Goal: Task Accomplishment & Management: Complete application form

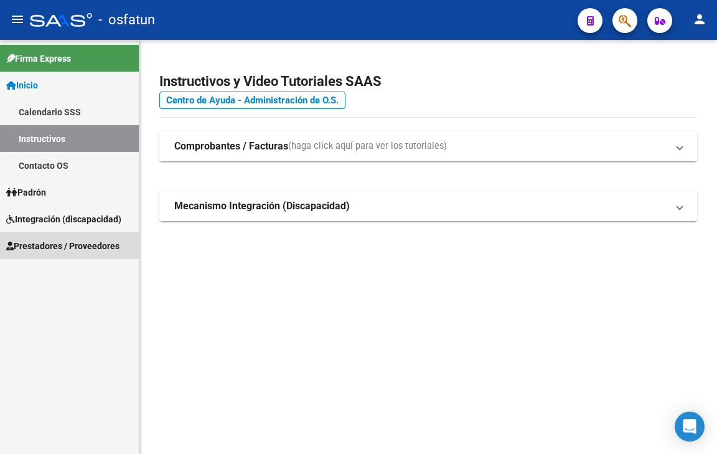
click at [108, 245] on span "Prestadores / Proveedores" at bounding box center [62, 246] width 113 height 14
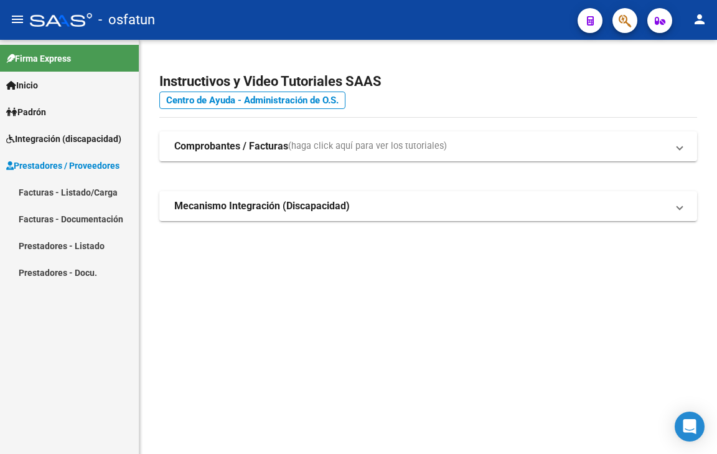
click at [85, 190] on link "Facturas - Listado/Carga" at bounding box center [69, 192] width 139 height 27
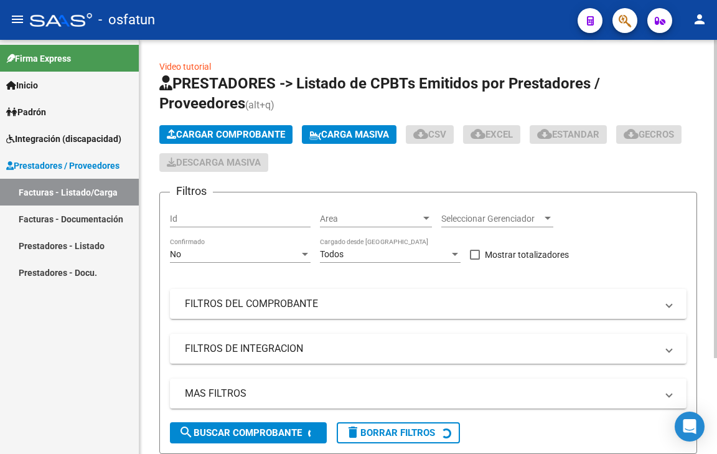
click at [238, 130] on span "Cargar Comprobante" at bounding box center [226, 134] width 118 height 11
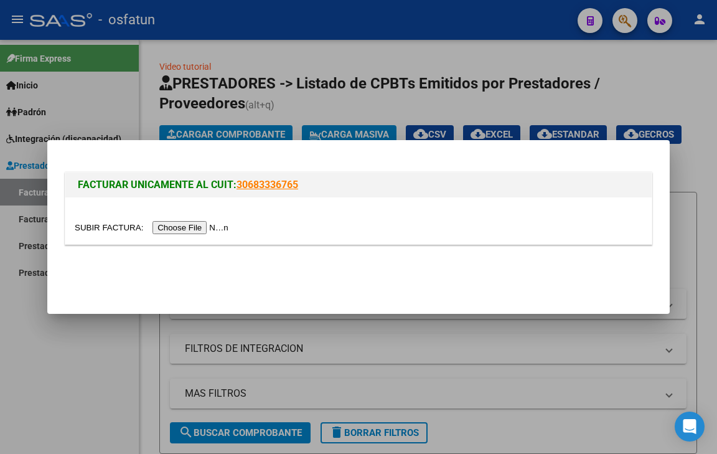
click at [198, 225] on input "file" at bounding box center [153, 227] width 157 height 13
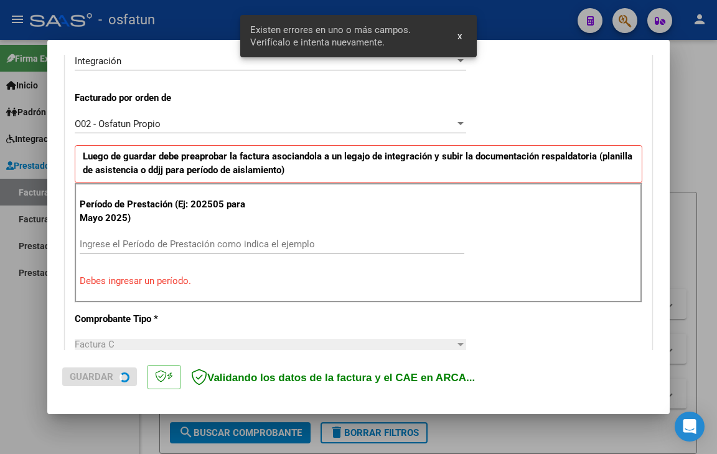
scroll to position [349, 0]
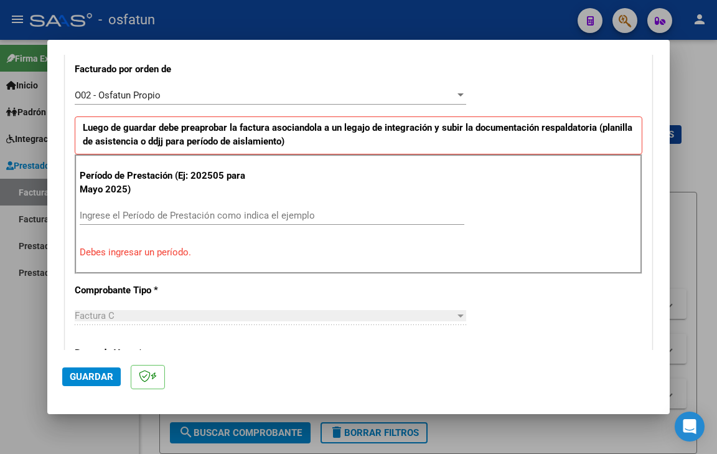
click at [166, 208] on div "Ingrese el Período de Prestación como indica el ejemplo" at bounding box center [272, 215] width 385 height 19
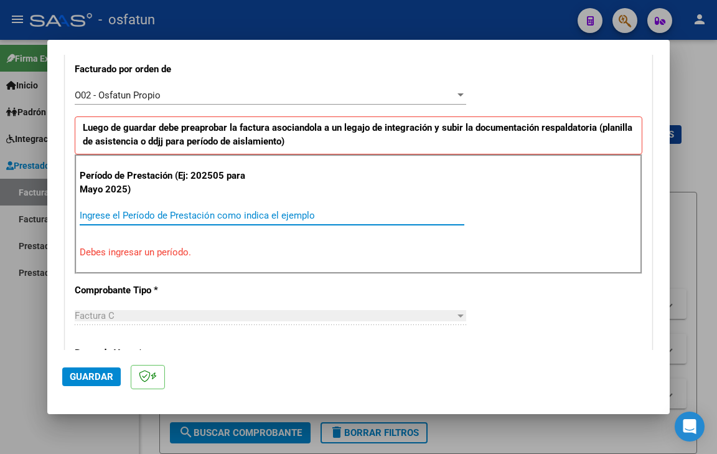
click at [166, 215] on input "Ingrese el Período de Prestación como indica el ejemplo" at bounding box center [272, 215] width 385 height 11
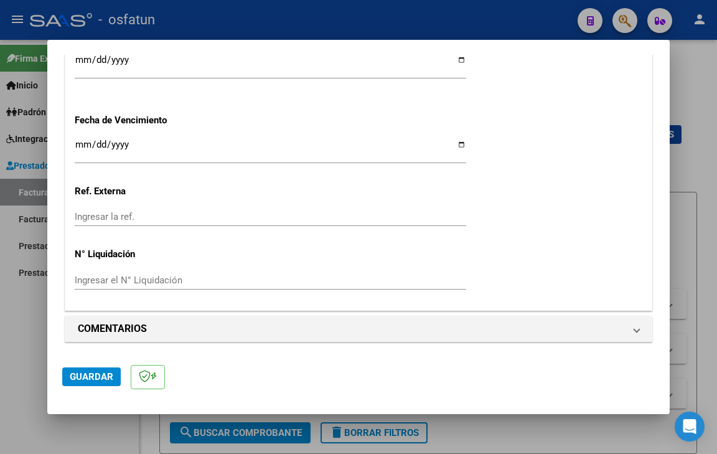
scroll to position [972, 0]
type input "202509"
click at [77, 147] on input "Ingresar la fecha" at bounding box center [270, 148] width 391 height 20
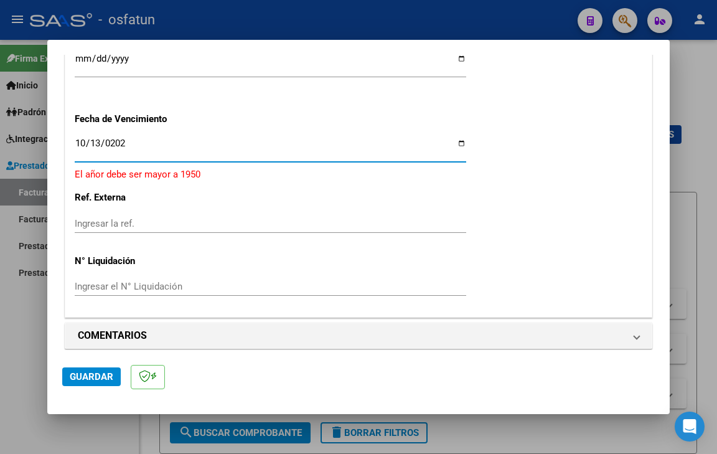
type input "[DATE]"
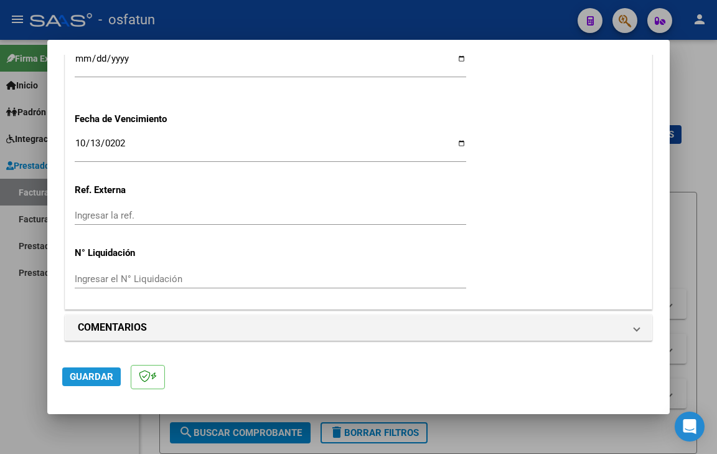
click at [105, 371] on span "Guardar" at bounding box center [92, 376] width 44 height 11
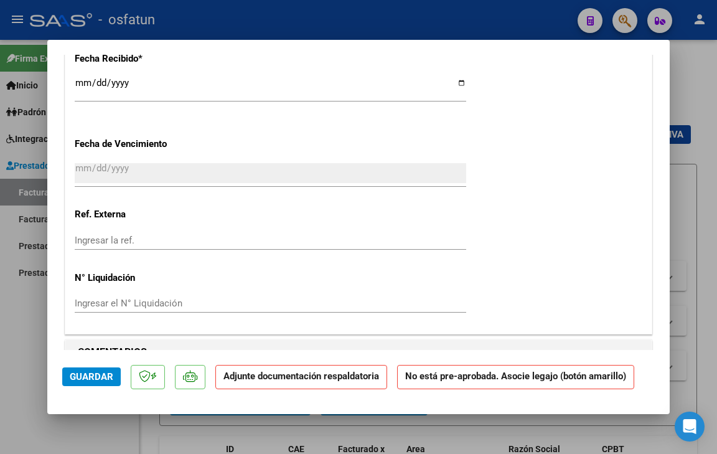
scroll to position [1183, 0]
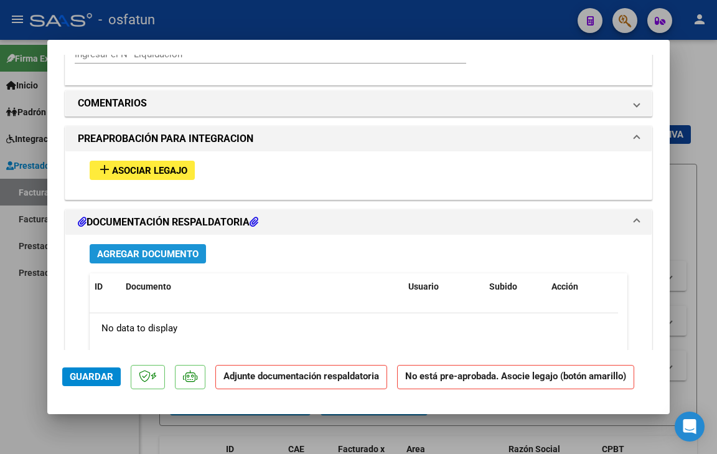
click at [170, 251] on span "Agregar Documento" at bounding box center [147, 253] width 101 height 11
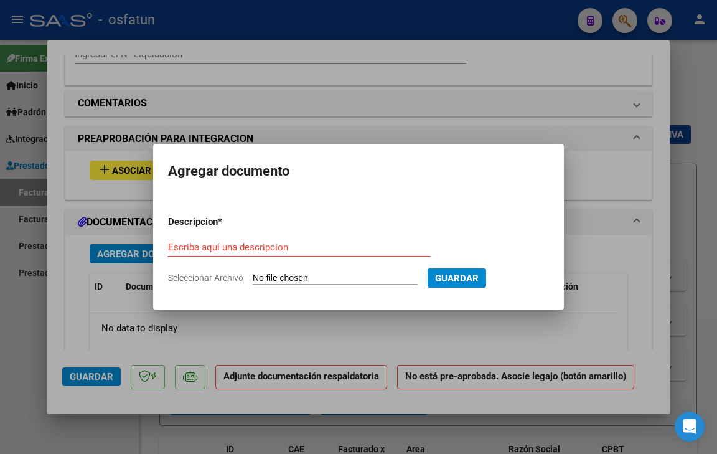
click at [206, 275] on span "Seleccionar Archivo" at bounding box center [205, 278] width 75 height 10
click at [253, 275] on input "Seleccionar Archivo" at bounding box center [335, 279] width 165 height 12
type input "C:\fakepath\PRESUPUESTO AUTORIZADO [PERSON_NAME]- PSICOLOGIA (6).pdf"
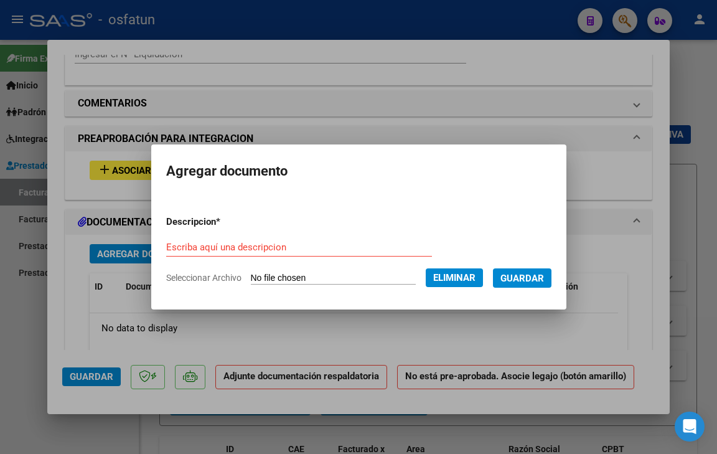
click at [242, 230] on form "Descripcion * Escriba aquí una descripcion Seleccionar Archivo Eliminar Guardar" at bounding box center [358, 249] width 385 height 89
click at [235, 243] on input "Escriba aquí una descripcion" at bounding box center [299, 246] width 266 height 11
type input "presupuesto autorizado"
click at [533, 281] on span "Guardar" at bounding box center [522, 278] width 44 height 11
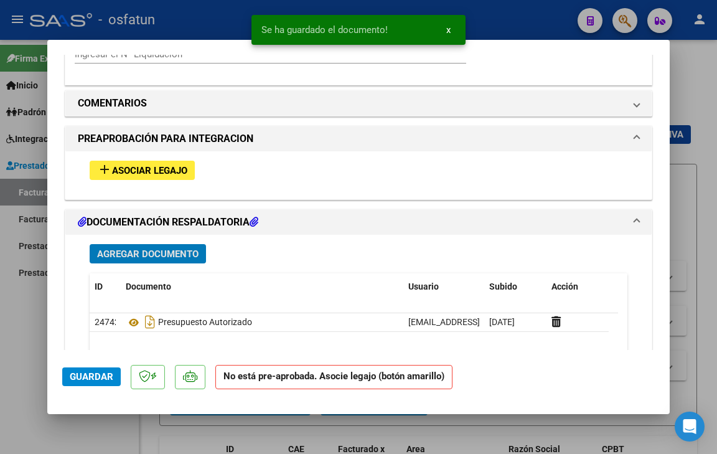
click at [154, 253] on span "Agregar Documento" at bounding box center [147, 253] width 101 height 11
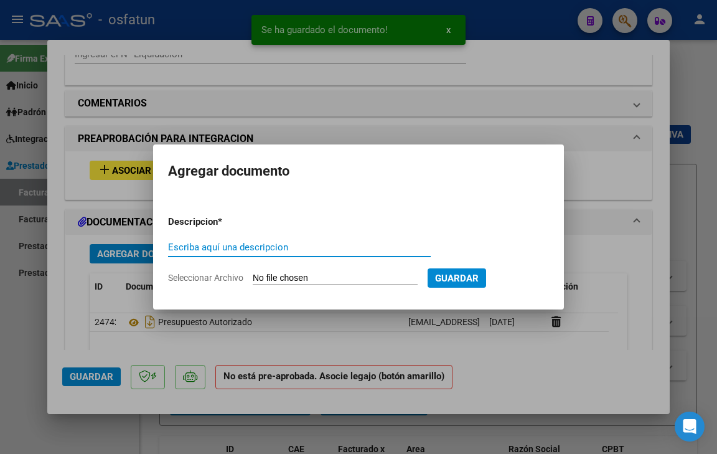
click at [222, 280] on span "Seleccionar Archivo" at bounding box center [205, 278] width 75 height 10
click at [253, 280] on input "Seleccionar Archivo" at bounding box center [335, 279] width 165 height 12
type input "C:\fakepath\Asistencias [PERSON_NAME] (1).pdf"
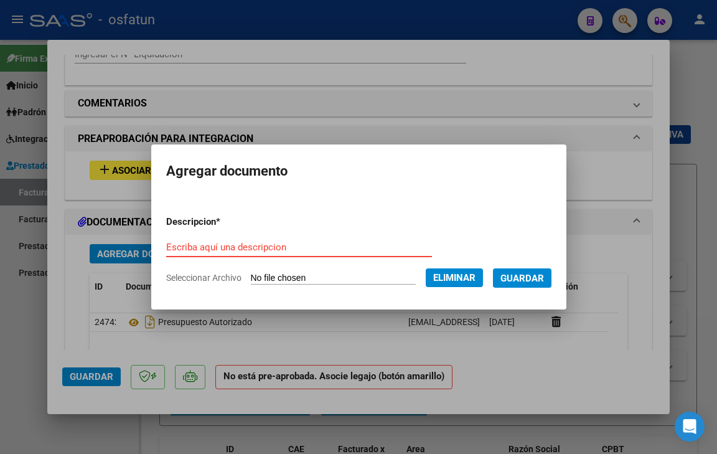
click at [318, 250] on input "Escriba aquí una descripcion" at bounding box center [299, 246] width 266 height 11
type input "PLANILLA DE ASISTENCIA"
click at [532, 269] on button "Guardar" at bounding box center [522, 277] width 59 height 19
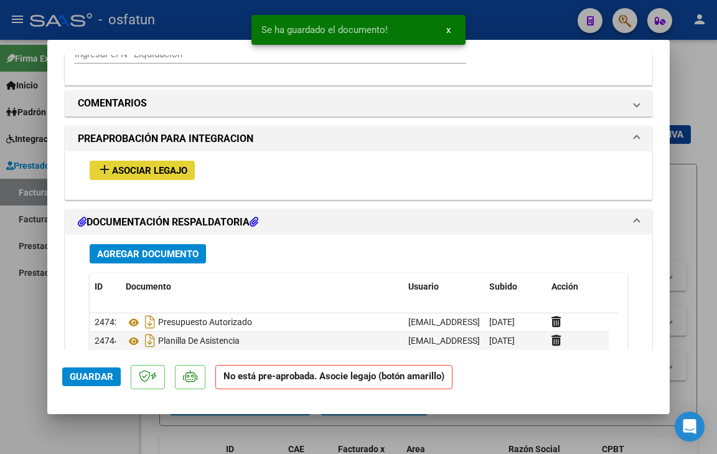
click at [157, 166] on span "Asociar Legajo" at bounding box center [149, 170] width 75 height 11
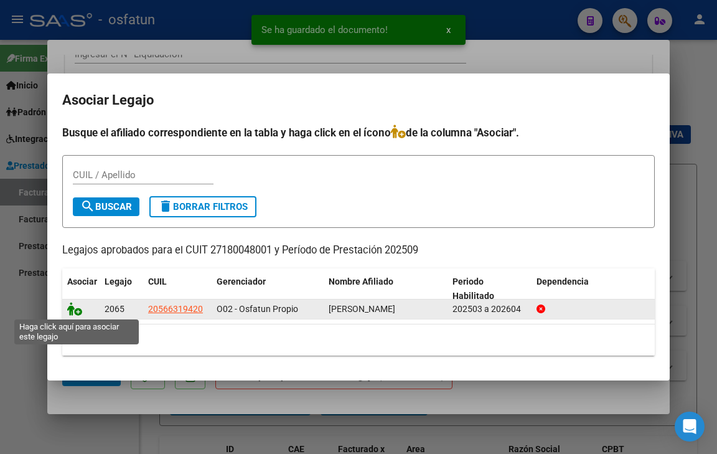
click at [71, 311] on icon at bounding box center [74, 309] width 15 height 14
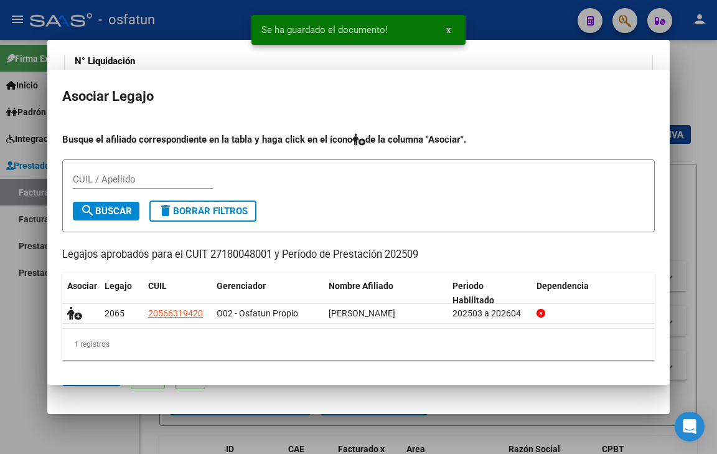
scroll to position [1215, 0]
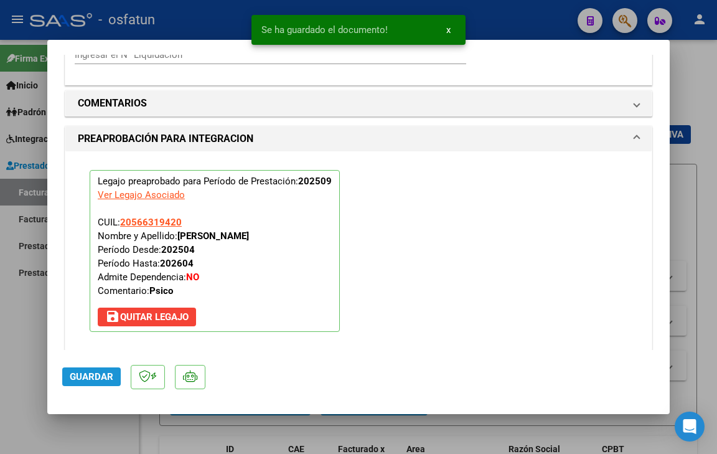
click at [100, 378] on span "Guardar" at bounding box center [92, 376] width 44 height 11
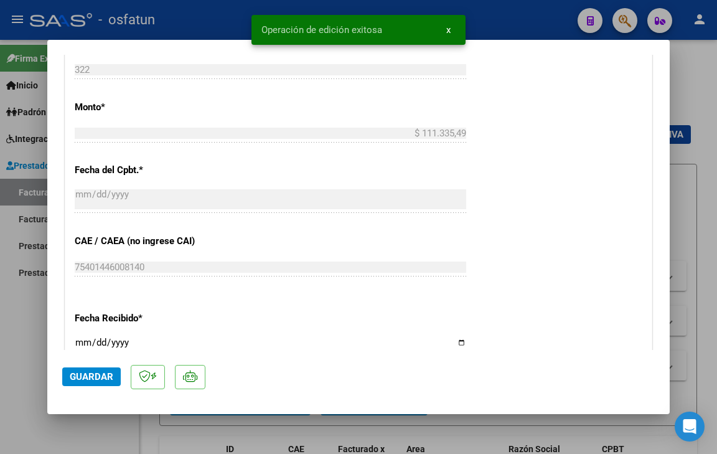
scroll to position [530, 0]
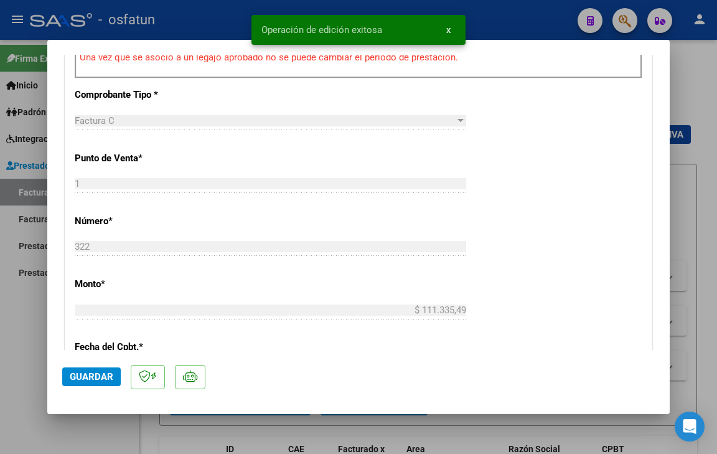
click at [98, 384] on button "Guardar" at bounding box center [91, 376] width 59 height 19
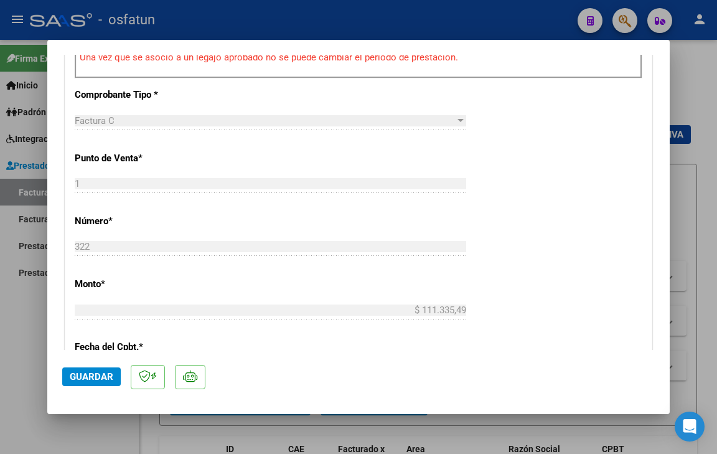
click at [110, 387] on mat-dialog-actions "Guardar" at bounding box center [358, 374] width 593 height 49
click at [110, 381] on span "Guardar" at bounding box center [92, 376] width 44 height 11
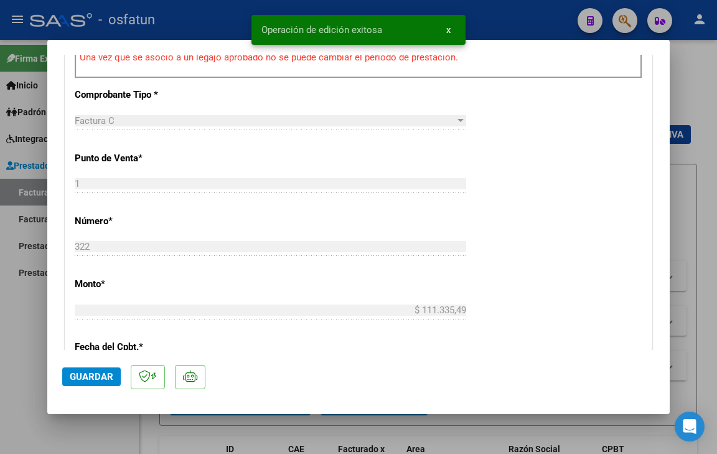
click at [115, 418] on div at bounding box center [358, 227] width 717 height 454
type input "$ 0,00"
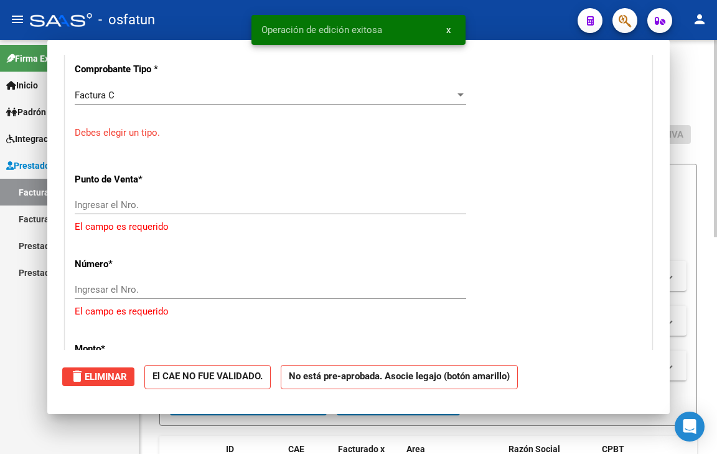
scroll to position [0, 0]
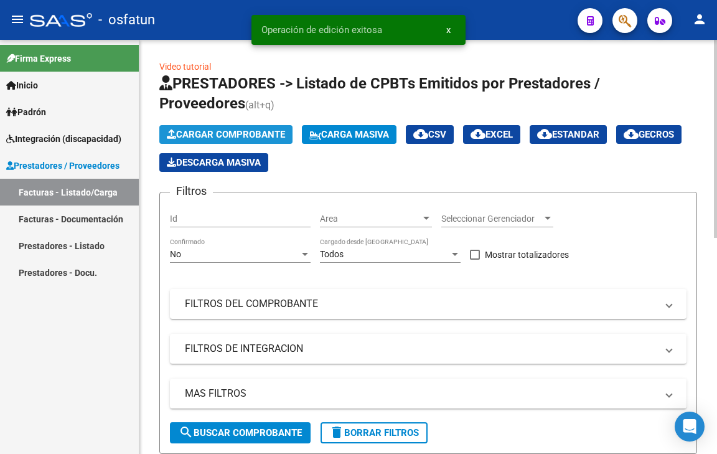
click at [212, 131] on span "Cargar Comprobante" at bounding box center [226, 134] width 118 height 11
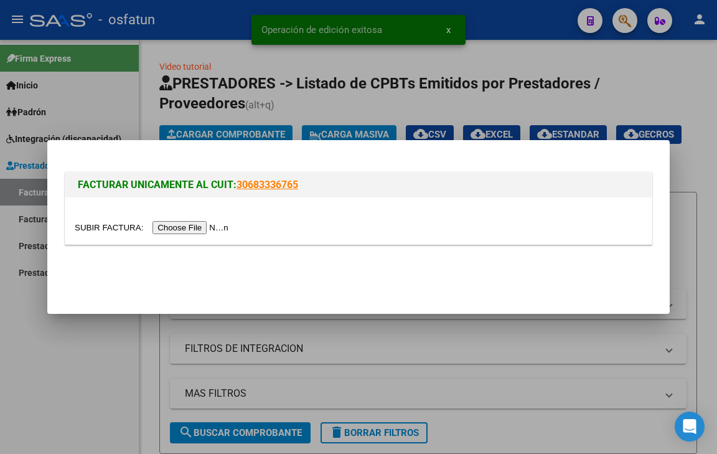
click at [197, 228] on input "file" at bounding box center [153, 227] width 157 height 13
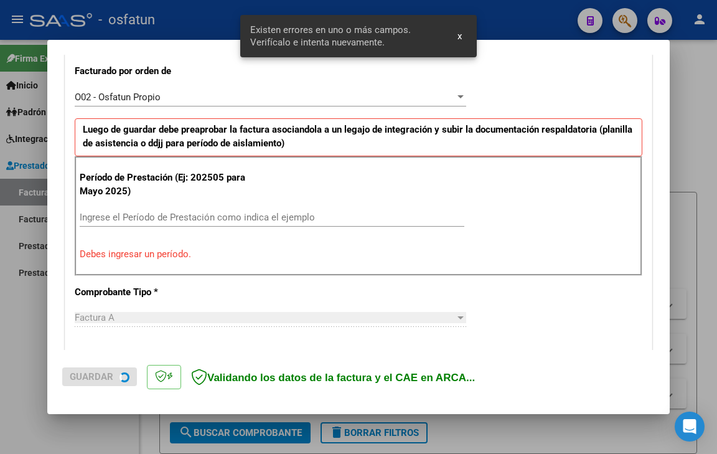
scroll to position [349, 0]
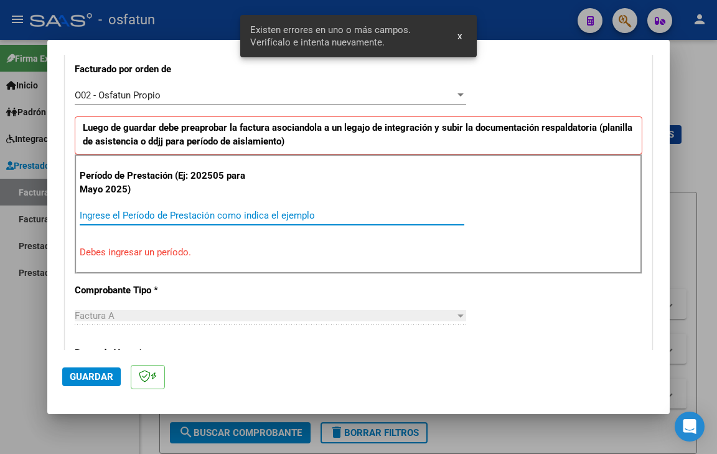
click at [234, 213] on input "Ingrese el Período de Prestación como indica el ejemplo" at bounding box center [272, 215] width 385 height 11
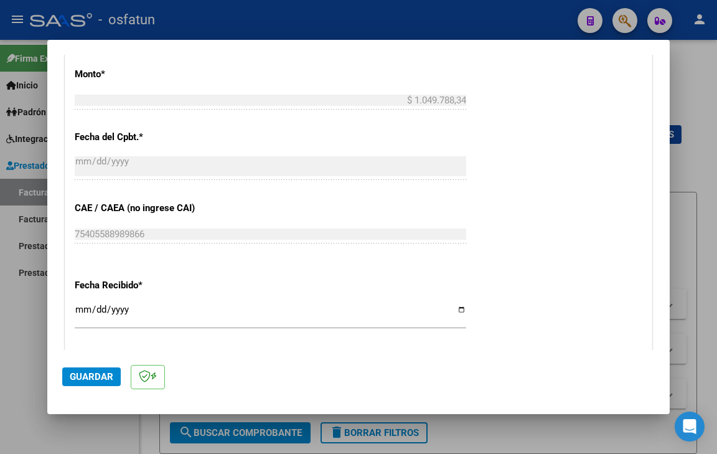
scroll to position [723, 0]
type input "202509"
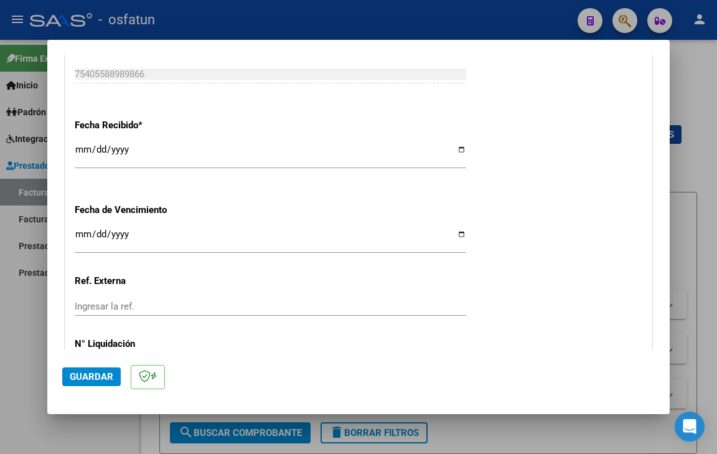
scroll to position [909, 0]
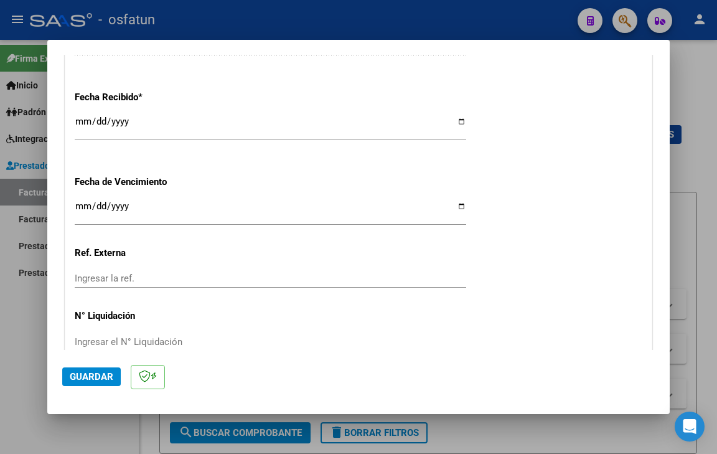
click at [80, 200] on div "Ingresar la fecha" at bounding box center [270, 212] width 391 height 27
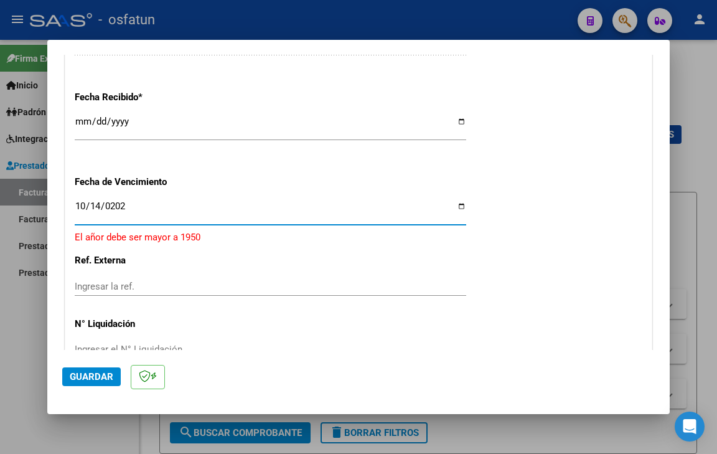
type input "[DATE]"
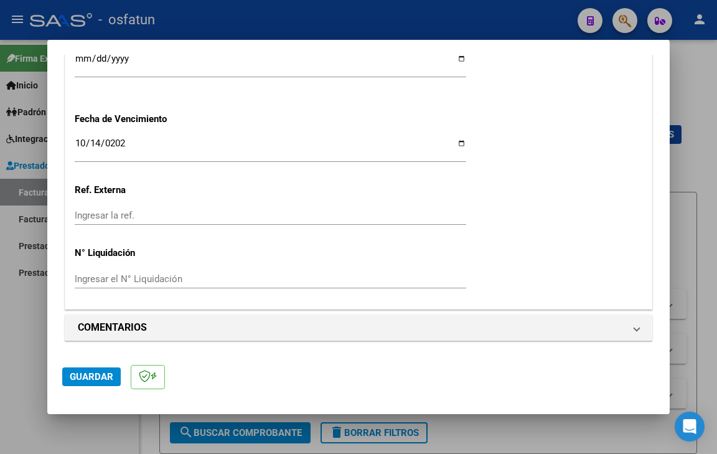
click at [98, 366] on mat-dialog-actions "Guardar" at bounding box center [358, 374] width 593 height 49
click at [103, 374] on span "Guardar" at bounding box center [92, 376] width 44 height 11
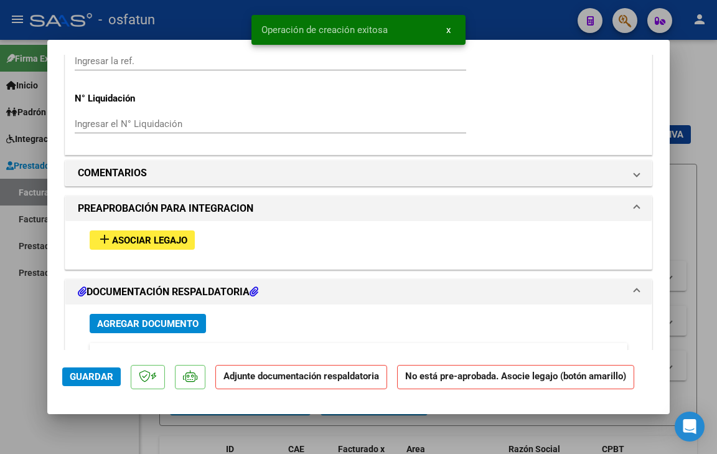
scroll to position [1307, 0]
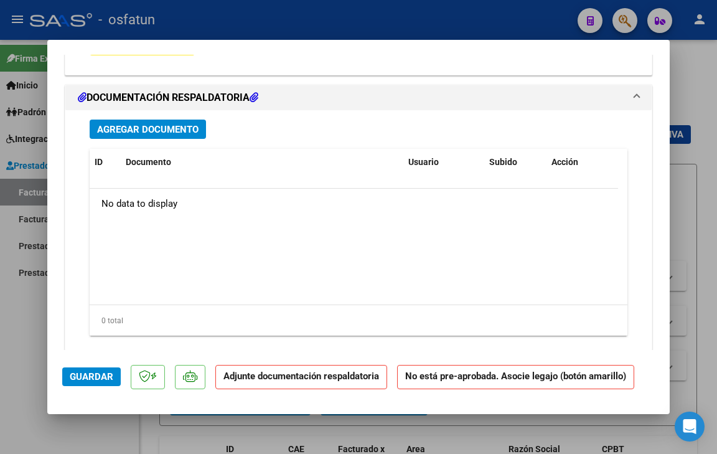
click at [136, 136] on button "Agregar Documento" at bounding box center [148, 128] width 116 height 19
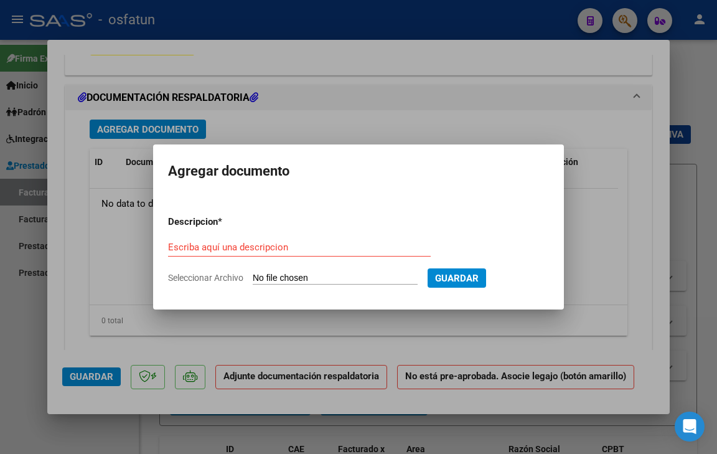
click at [211, 277] on span "Seleccionar Archivo" at bounding box center [205, 278] width 75 height 10
click at [253, 277] on input "Seleccionar Archivo" at bounding box center [335, 279] width 165 height 12
type input "C:\fakepath\PLANILLA CET [DATE].pdf"
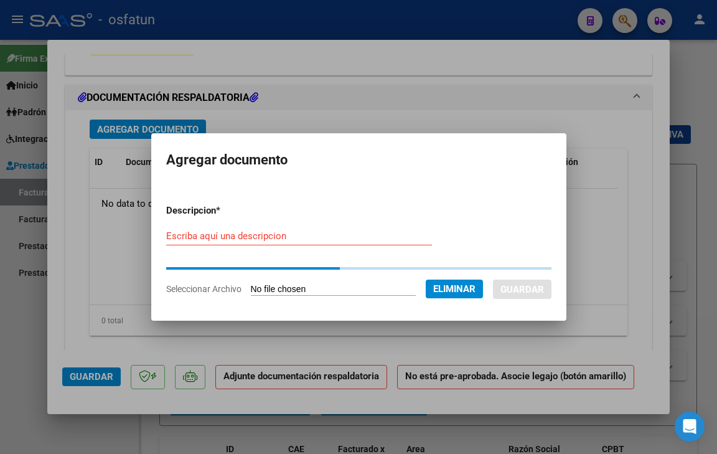
click at [225, 233] on input "Escriba aquí una descripcion" at bounding box center [299, 235] width 266 height 11
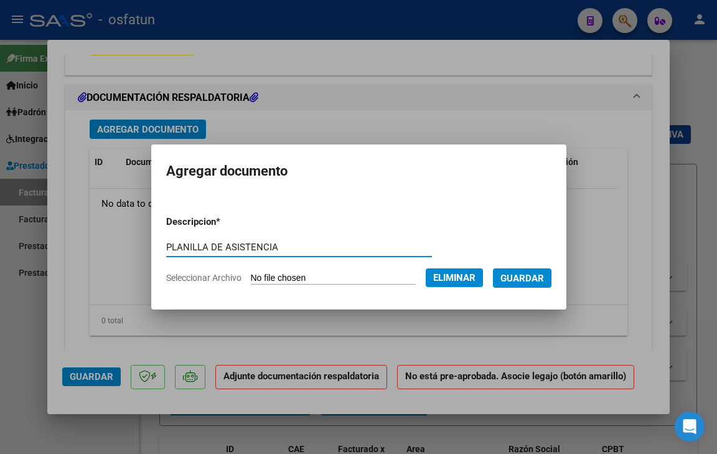
type input "PLANILLA DE ASISTENCIA"
click at [544, 280] on span "Guardar" at bounding box center [522, 278] width 44 height 11
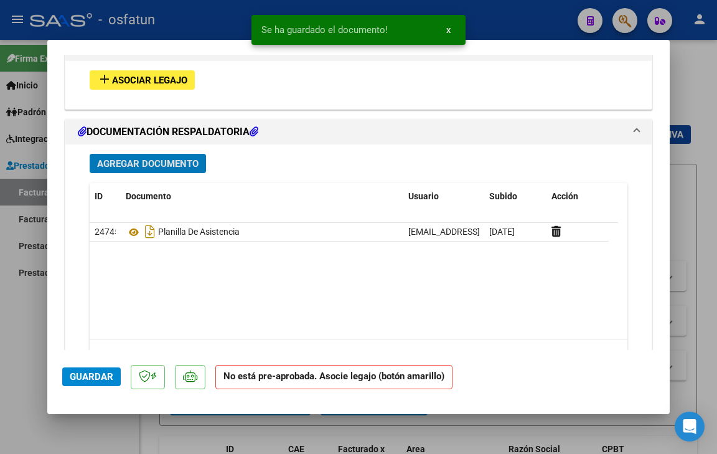
scroll to position [1245, 0]
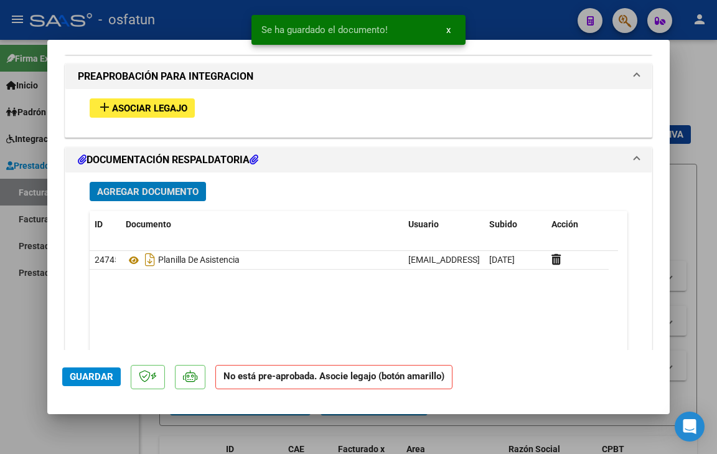
click at [129, 184] on button "Agregar Documento" at bounding box center [148, 191] width 116 height 19
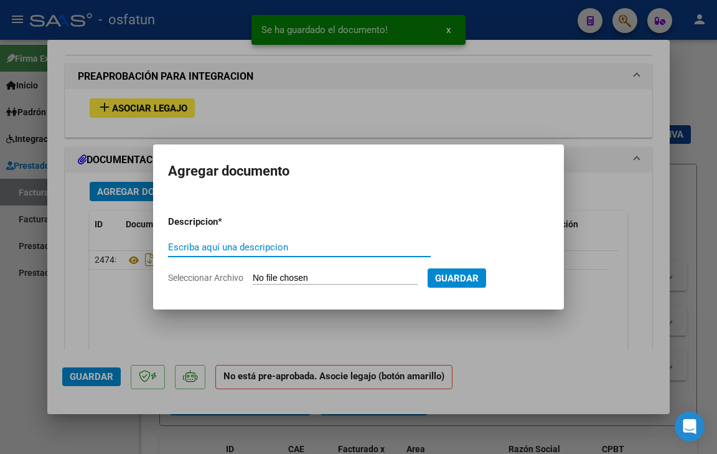
click at [190, 284] on form "Descripcion * Escriba aquí una descripcion Seleccionar Archivo Guardar" at bounding box center [358, 249] width 381 height 89
click at [192, 273] on span "Seleccionar Archivo" at bounding box center [205, 278] width 75 height 10
click at [253, 273] on input "Seleccionar Archivo" at bounding box center [335, 279] width 165 height 12
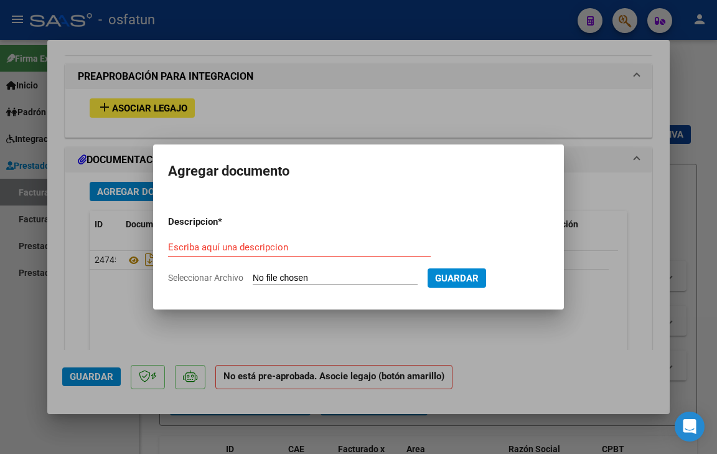
type input "C:\fakepath\AUTORIZACION.pdf"
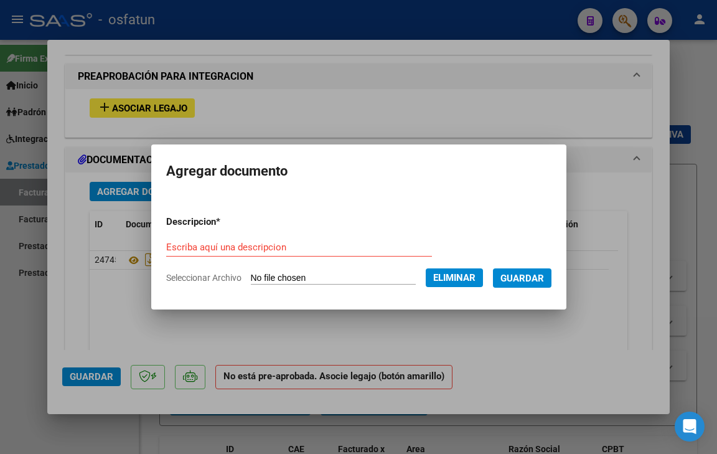
click at [274, 238] on div "Escriba aquí una descripcion" at bounding box center [299, 247] width 266 height 19
click at [279, 247] on input "Escriba aquí una descripcion" at bounding box center [299, 246] width 266 height 11
type input "p"
type input "PRESUPUESTO AUTORIZADO"
click at [551, 286] on button "Guardar" at bounding box center [522, 277] width 59 height 19
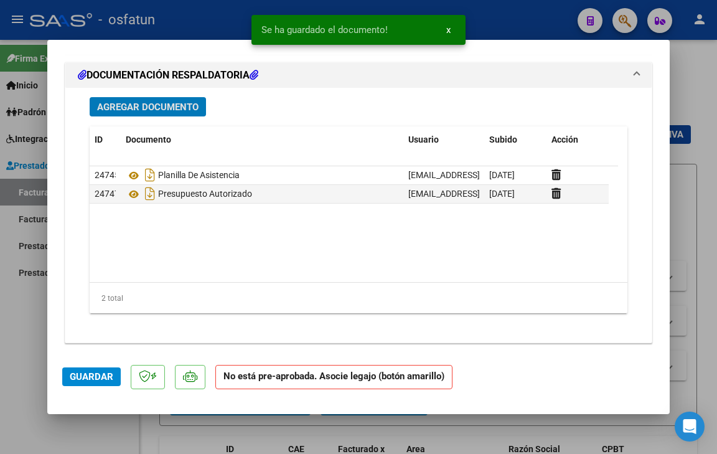
scroll to position [1332, 0]
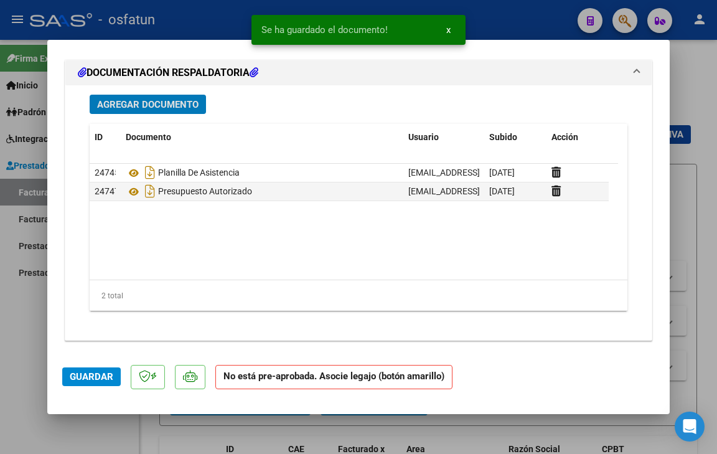
click at [88, 378] on span "Guardar" at bounding box center [92, 376] width 44 height 11
click at [84, 380] on span "Guardar" at bounding box center [92, 376] width 44 height 11
click at [96, 429] on div at bounding box center [358, 227] width 717 height 454
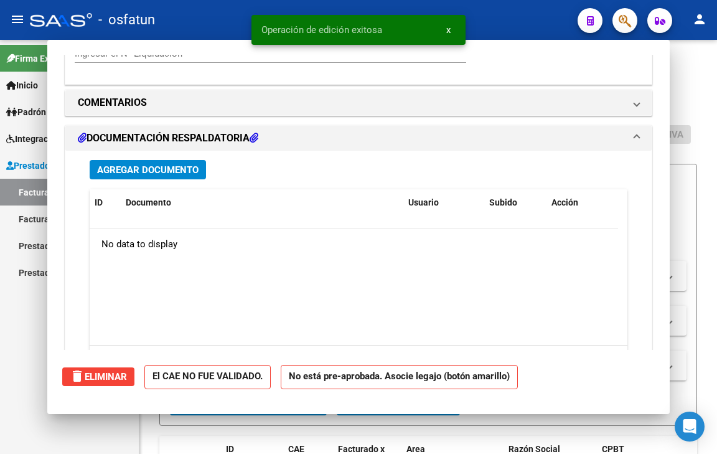
type input "$ 0,00"
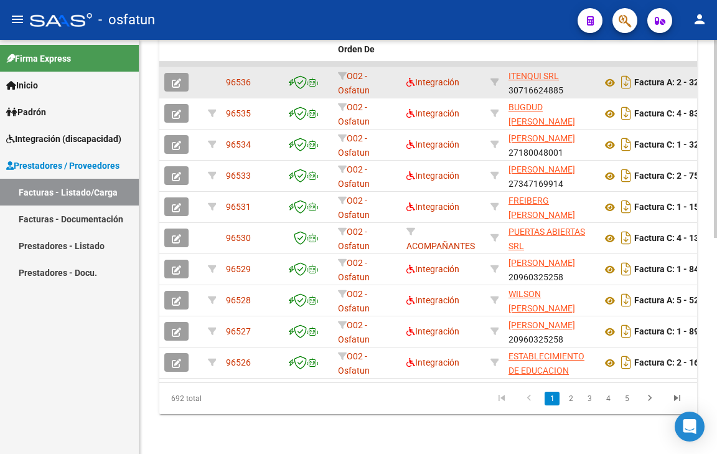
scroll to position [452, 0]
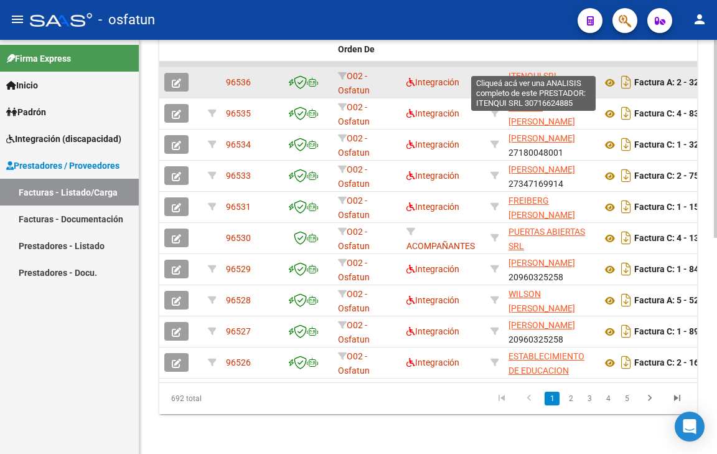
click at [539, 71] on span "ITENQUI SRL" at bounding box center [533, 76] width 50 height 10
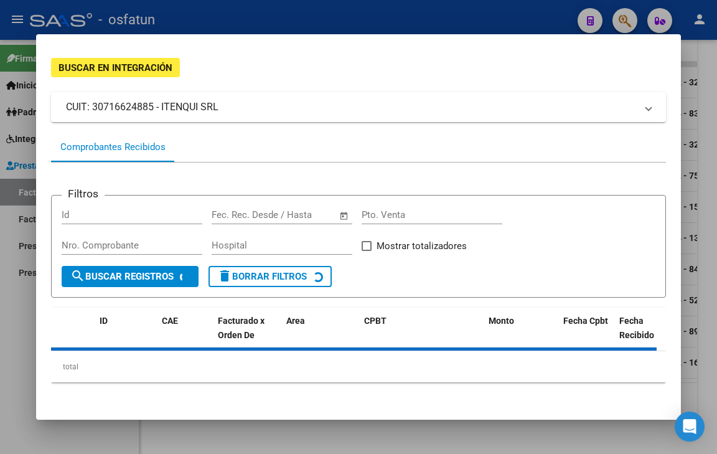
scroll to position [65, 0]
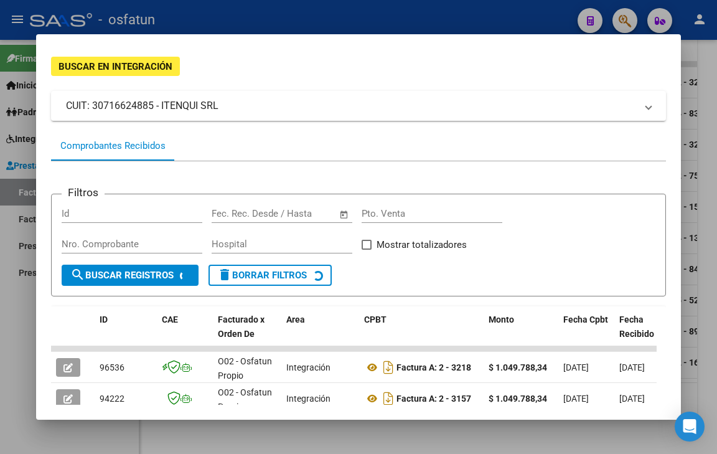
click at [352, 18] on div at bounding box center [358, 227] width 717 height 454
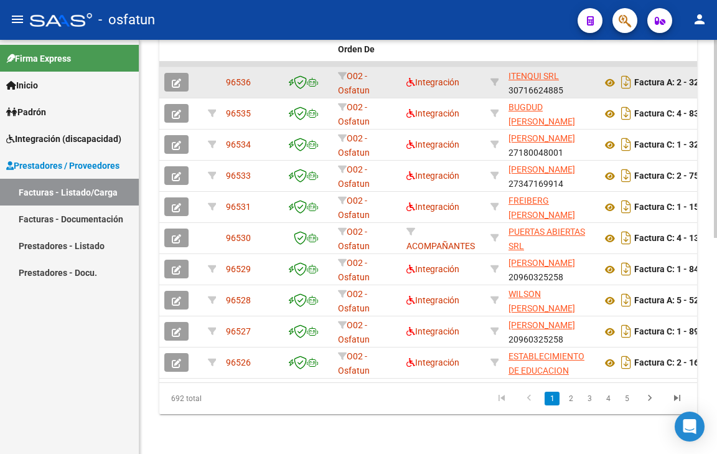
click at [179, 77] on span "button" at bounding box center [176, 82] width 9 height 11
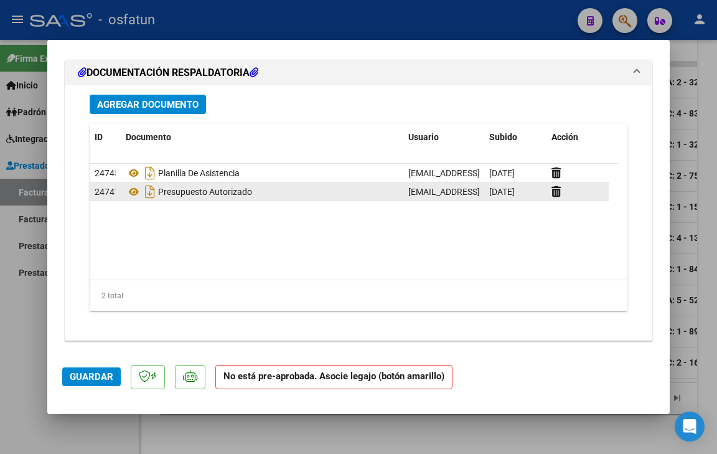
scroll to position [1161, 0]
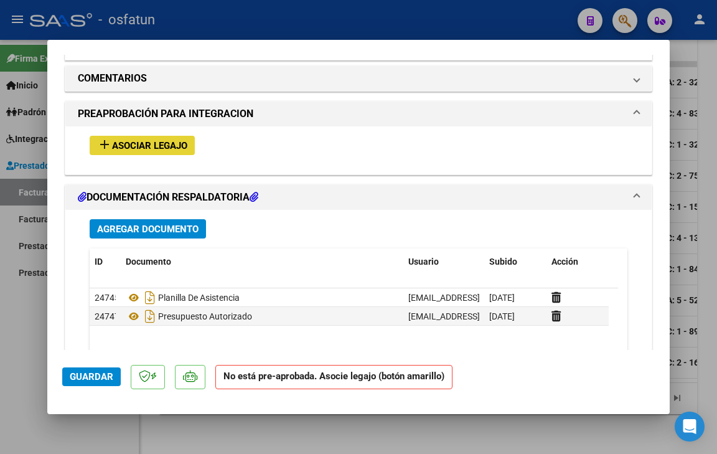
click at [172, 148] on span "Asociar Legajo" at bounding box center [149, 145] width 75 height 11
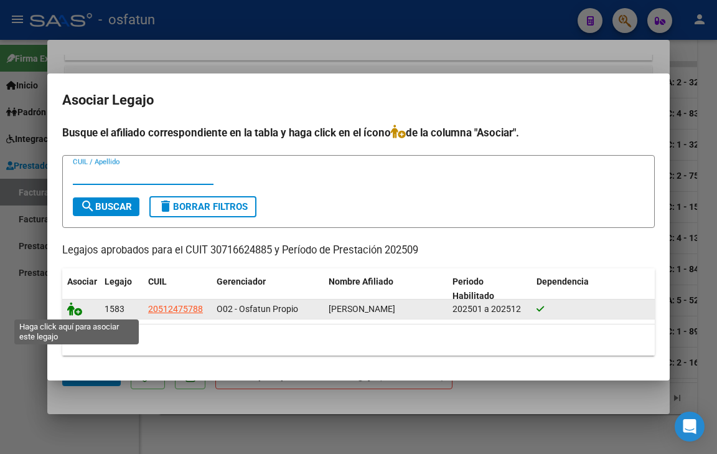
click at [70, 308] on icon at bounding box center [74, 309] width 15 height 14
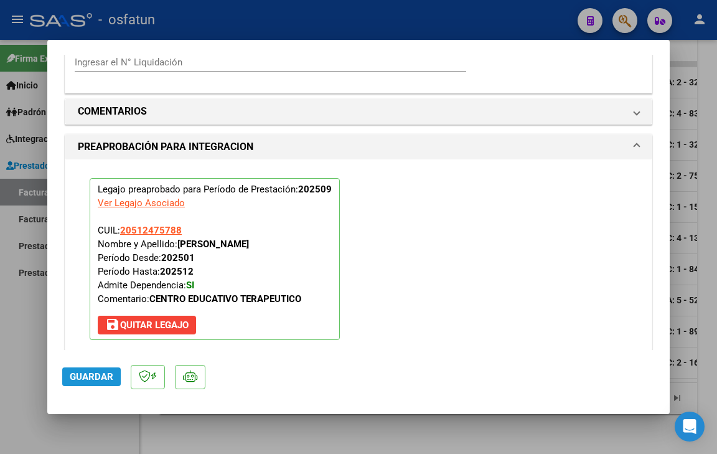
click at [86, 382] on span "Guardar" at bounding box center [92, 376] width 44 height 11
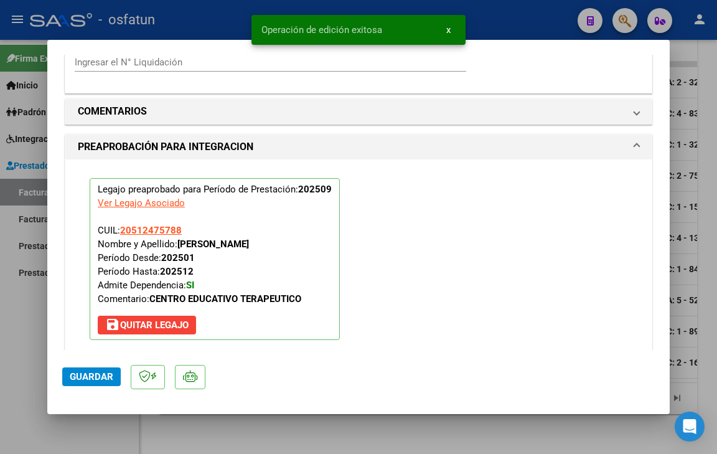
click at [89, 376] on span "Guardar" at bounding box center [92, 376] width 44 height 11
click at [108, 436] on div at bounding box center [358, 227] width 717 height 454
type input "$ 0,00"
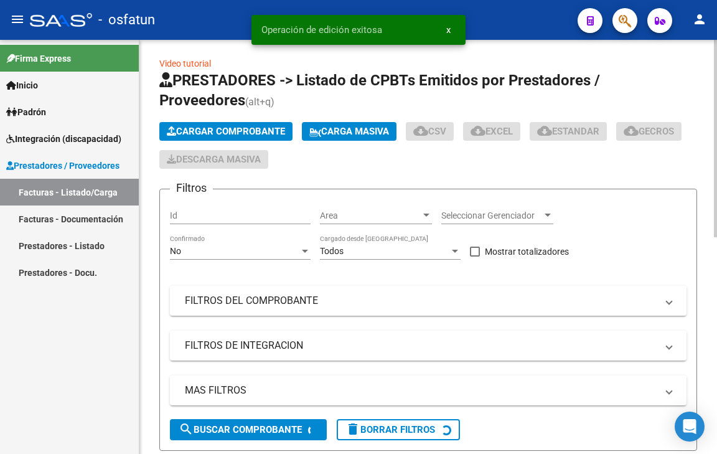
scroll to position [0, 0]
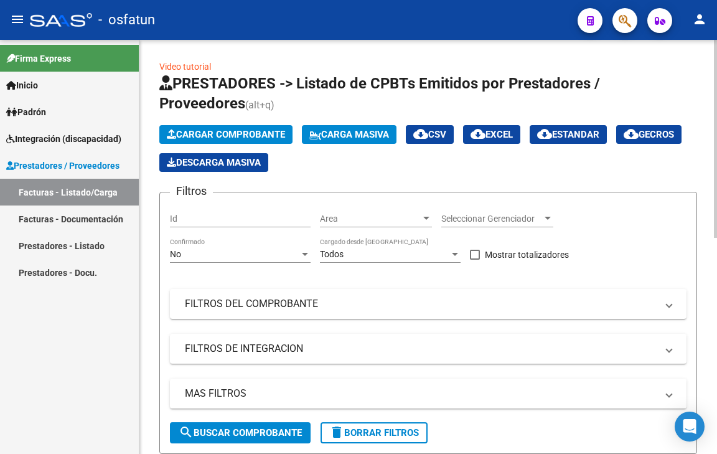
click at [232, 131] on span "Cargar Comprobante" at bounding box center [226, 134] width 118 height 11
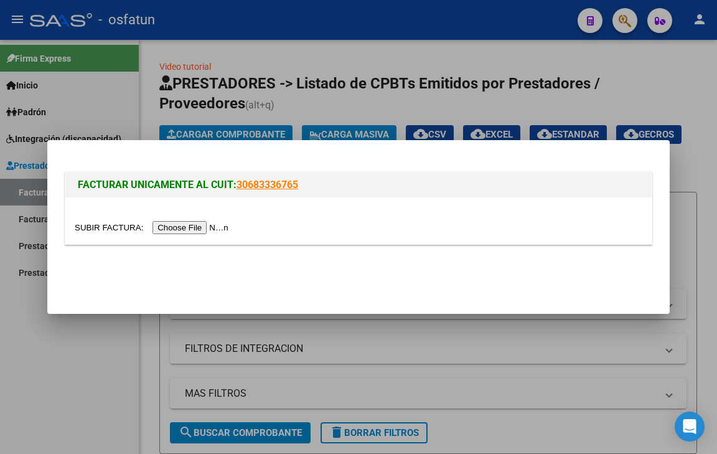
click at [186, 227] on input "file" at bounding box center [153, 227] width 157 height 13
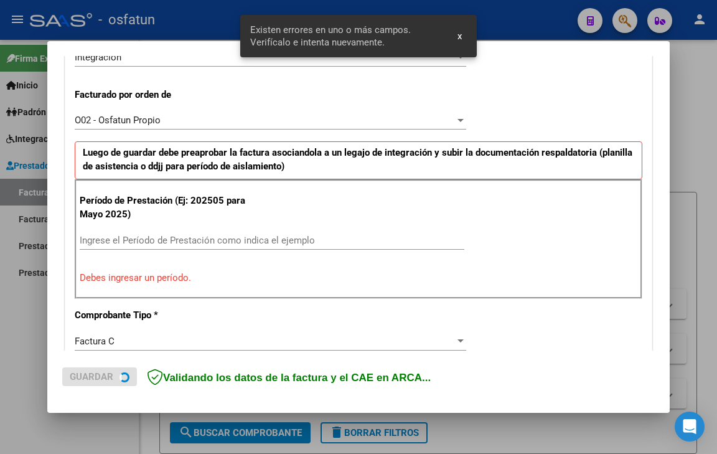
scroll to position [326, 0]
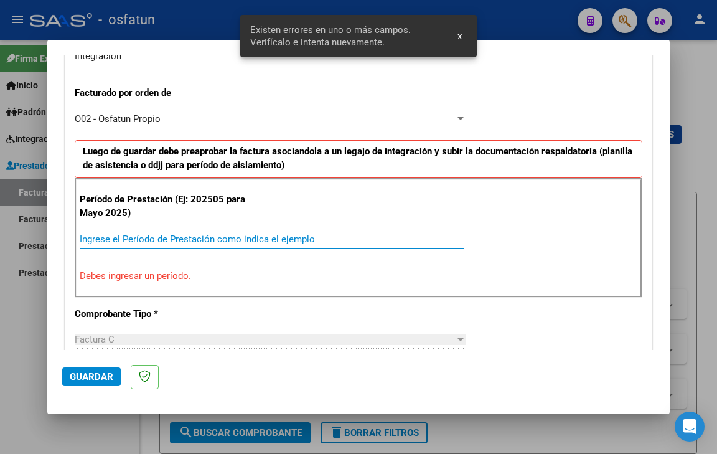
click at [174, 241] on input "Ingrese el Período de Prestación como indica el ejemplo" at bounding box center [272, 238] width 385 height 11
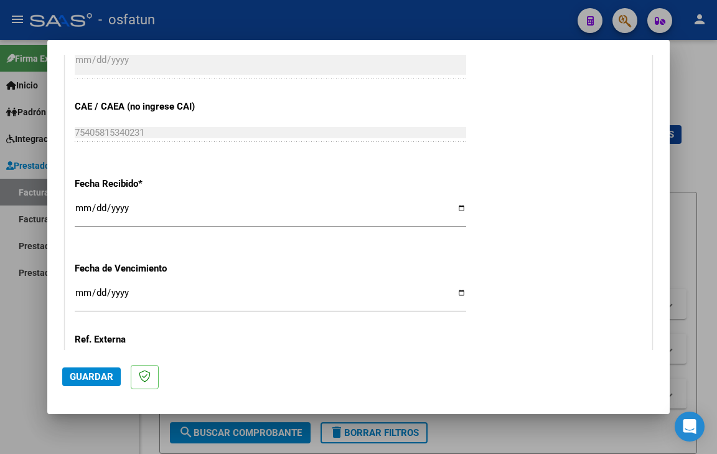
scroll to position [823, 0]
type input "202509"
click at [83, 293] on input "Ingresar la fecha" at bounding box center [270, 297] width 391 height 20
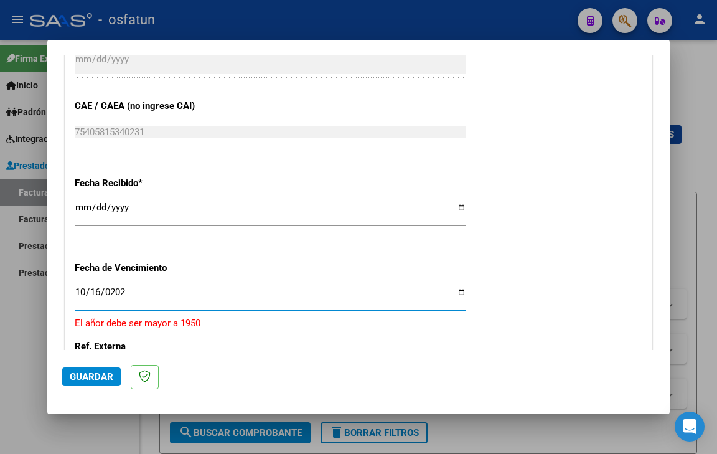
type input "[DATE]"
click at [501, 202] on div "Fecha Recibido * [DATE] Ingresar la fecha" at bounding box center [359, 202] width 568 height 71
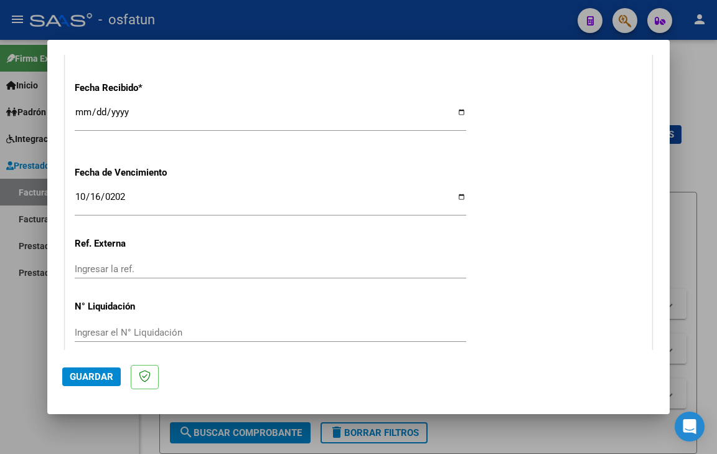
scroll to position [972, 0]
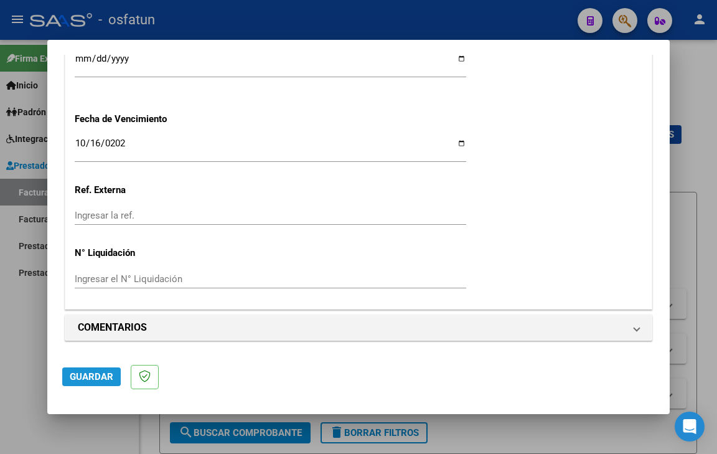
click at [95, 380] on span "Guardar" at bounding box center [92, 376] width 44 height 11
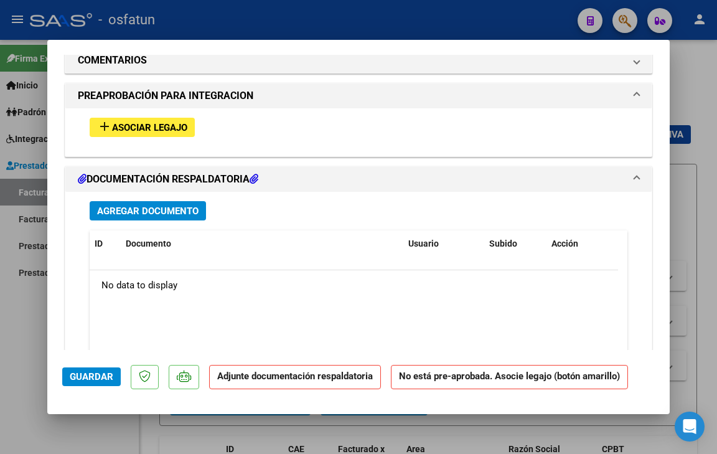
scroll to position [1332, 0]
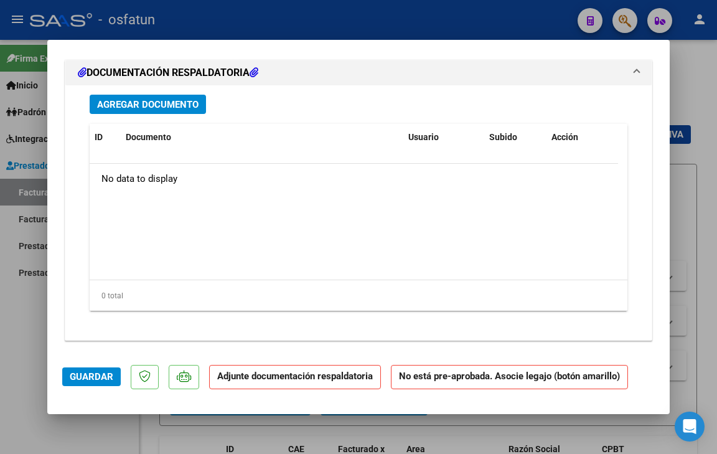
click at [190, 108] on span "Agregar Documento" at bounding box center [147, 104] width 101 height 11
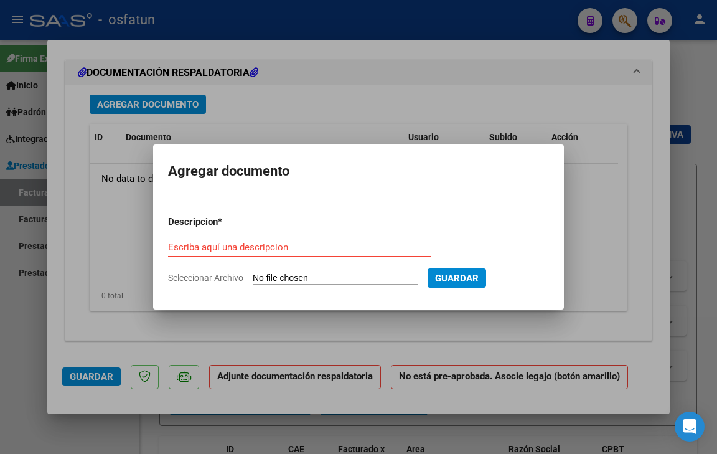
click at [203, 283] on form "Descripcion * Escriba aquí una descripcion Seleccionar Archivo Guardar" at bounding box center [358, 249] width 381 height 89
click at [204, 277] on span "Seleccionar Archivo" at bounding box center [205, 278] width 75 height 10
click at [253, 277] on input "Seleccionar Archivo" at bounding box center [335, 279] width 165 height 12
type input "C:\fakepath\order_3289197.pdf"
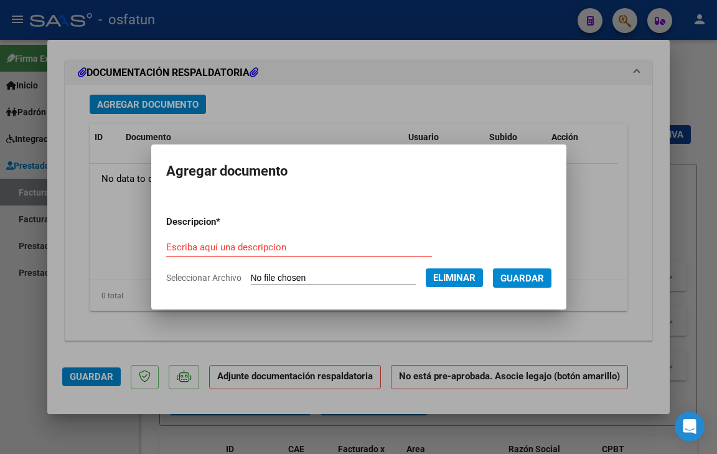
click at [315, 243] on input "Escriba aquí una descripcion" at bounding box center [299, 246] width 266 height 11
click at [302, 241] on div "Escriba aquí una descripcion" at bounding box center [299, 247] width 266 height 19
type input "PRESUPUESTO AUTORIZADO"
click at [541, 284] on button "Guardar" at bounding box center [522, 277] width 59 height 19
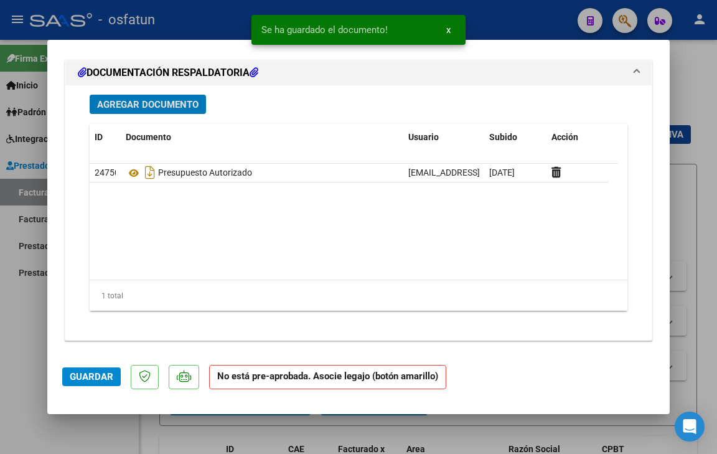
click at [134, 105] on span "Agregar Documento" at bounding box center [147, 104] width 101 height 11
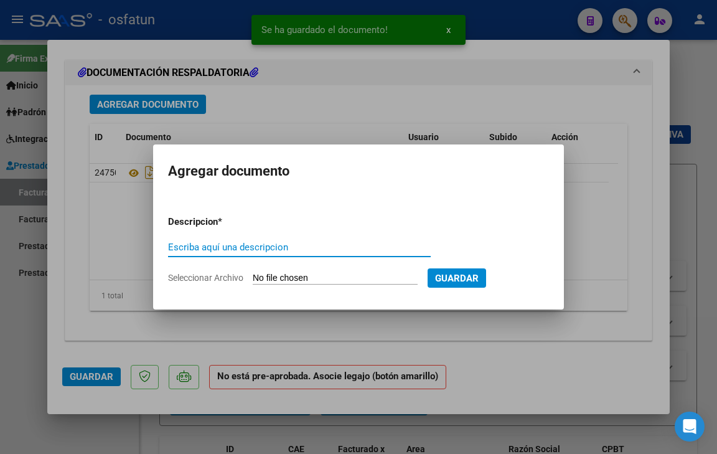
click at [212, 281] on span "Seleccionar Archivo" at bounding box center [205, 278] width 75 height 10
click at [253, 281] on input "Seleccionar Archivo" at bounding box center [335, 279] width 165 height 12
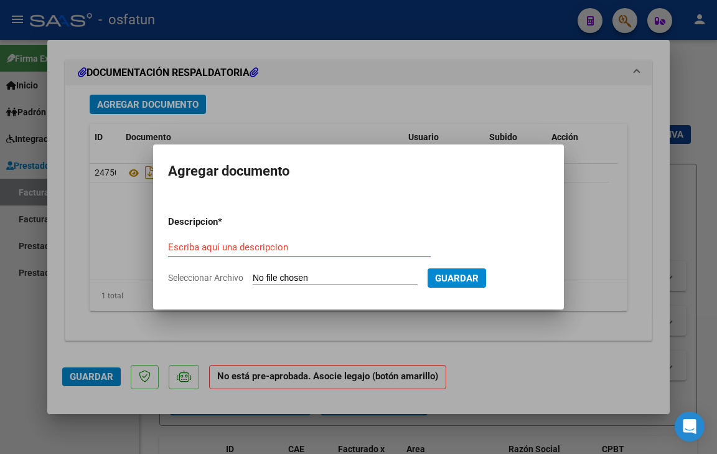
type input "C:\fakepath\[PERSON_NAME] de asistencia Setiembre 2025 495.pdf"
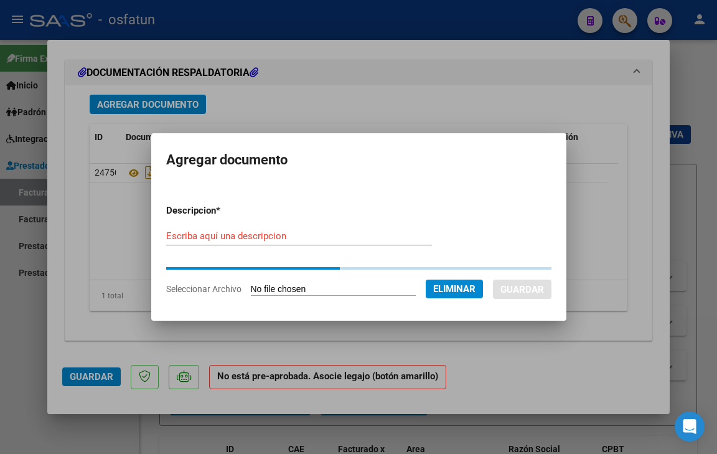
click at [274, 241] on input "Escriba aquí una descripcion" at bounding box center [299, 235] width 266 height 11
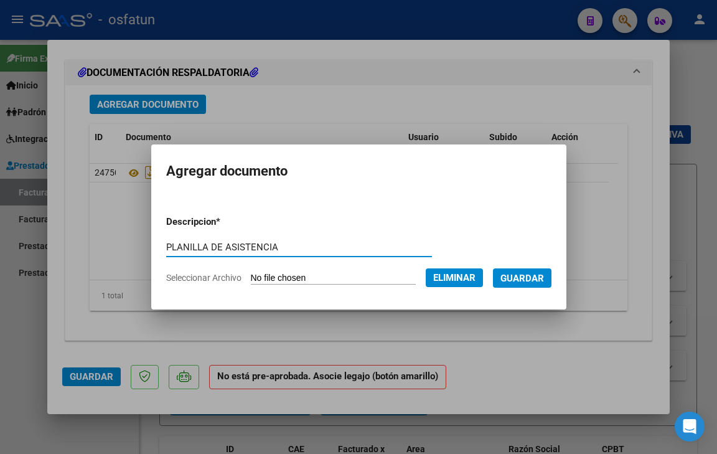
type input "PLANILLA DE ASISTENCIA"
click at [544, 274] on span "Guardar" at bounding box center [522, 278] width 44 height 11
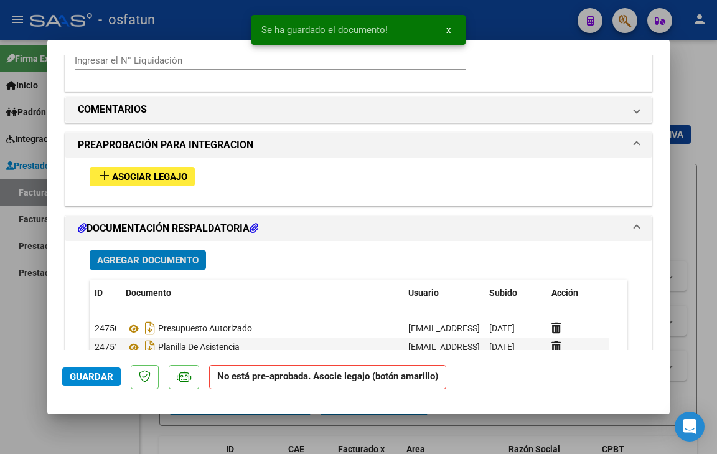
scroll to position [1083, 0]
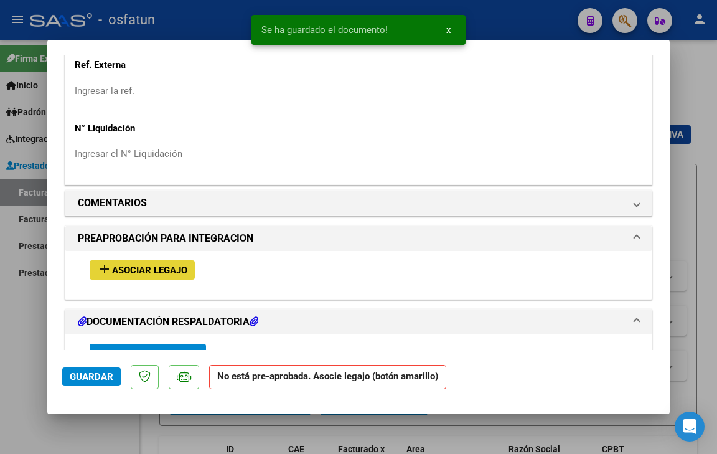
click at [156, 266] on span "Asociar Legajo" at bounding box center [149, 270] width 75 height 11
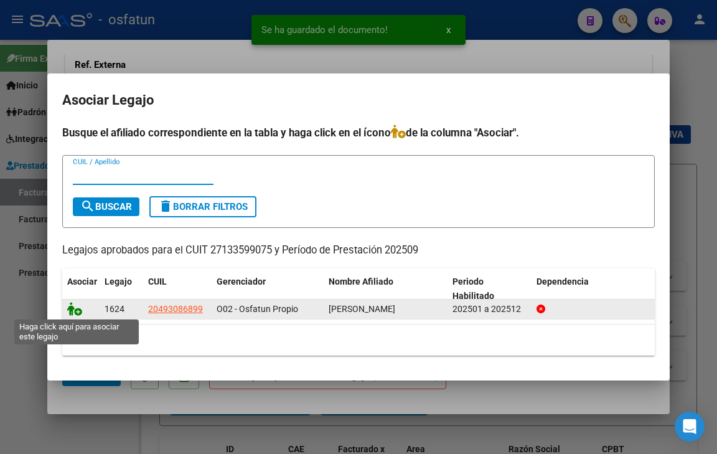
click at [77, 309] on icon at bounding box center [74, 309] width 15 height 14
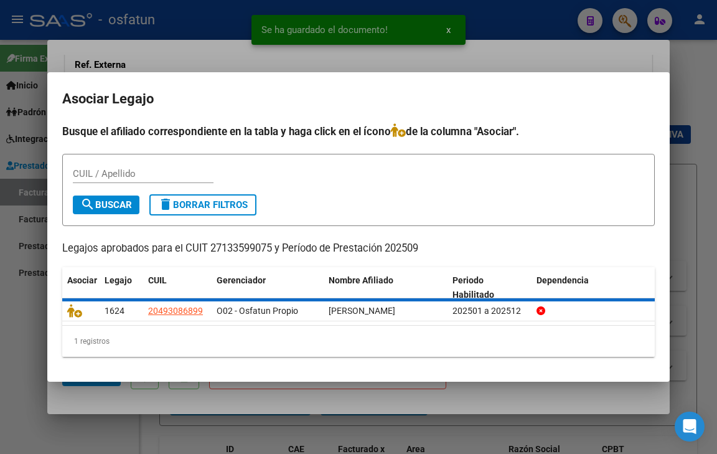
scroll to position [1116, 0]
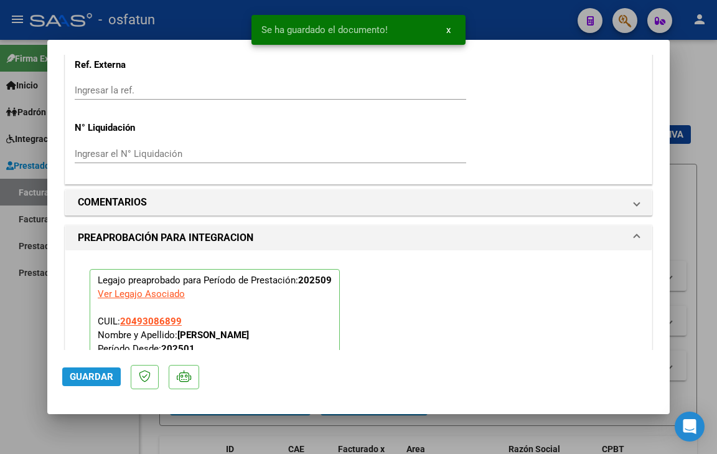
click at [100, 380] on span "Guardar" at bounding box center [92, 376] width 44 height 11
click at [101, 376] on span "Guardar" at bounding box center [92, 376] width 44 height 11
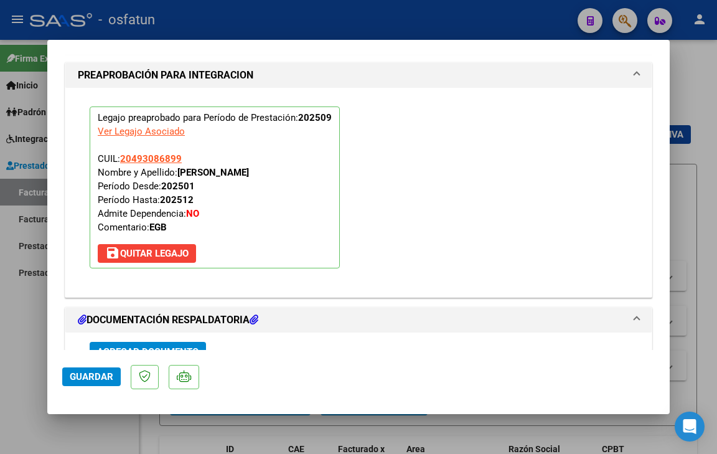
scroll to position [1240, 0]
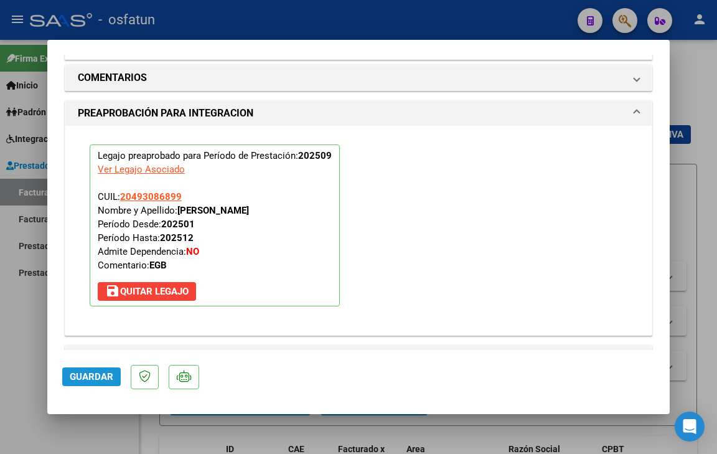
click at [95, 379] on span "Guardar" at bounding box center [92, 376] width 44 height 11
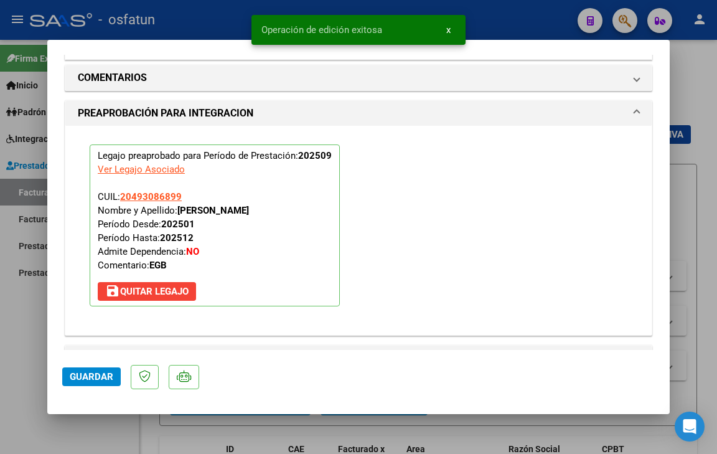
click at [107, 418] on div at bounding box center [358, 227] width 717 height 454
type input "$ 0,00"
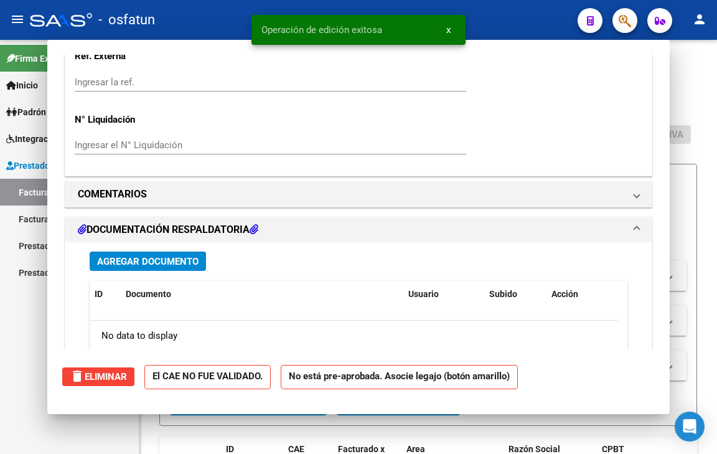
scroll to position [0, 0]
